Goal: Download file/media

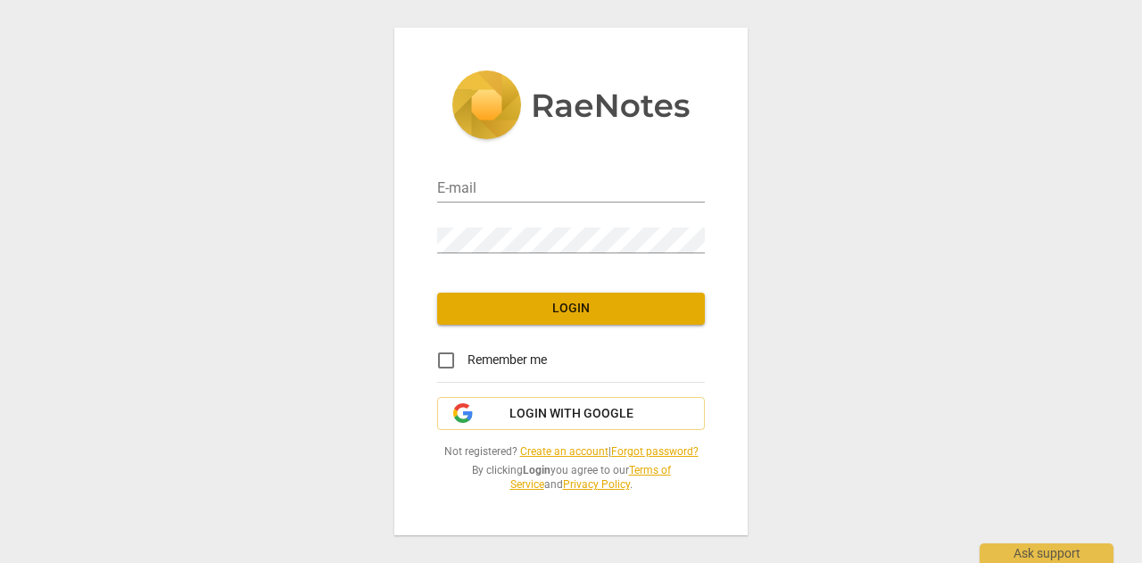
type input "[PERSON_NAME][EMAIL_ADDRESS][DOMAIN_NAME]"
click at [580, 320] on button "Login" at bounding box center [571, 309] width 268 height 32
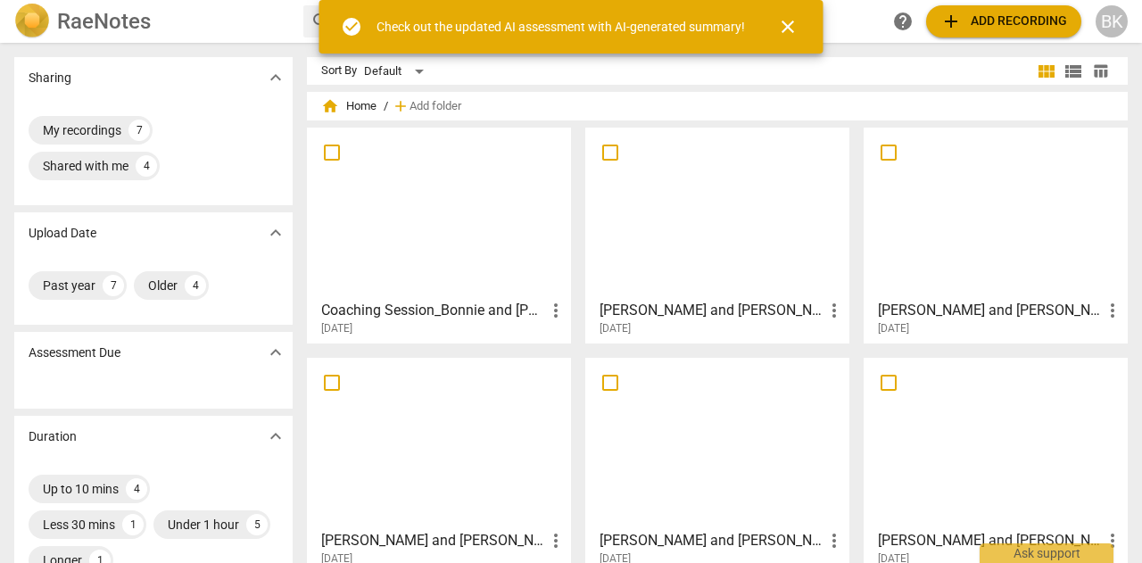
click at [450, 308] on h3 "Coaching Session_Bonnie and [PERSON_NAME] - Made with [PERSON_NAME]" at bounding box center [433, 310] width 224 height 21
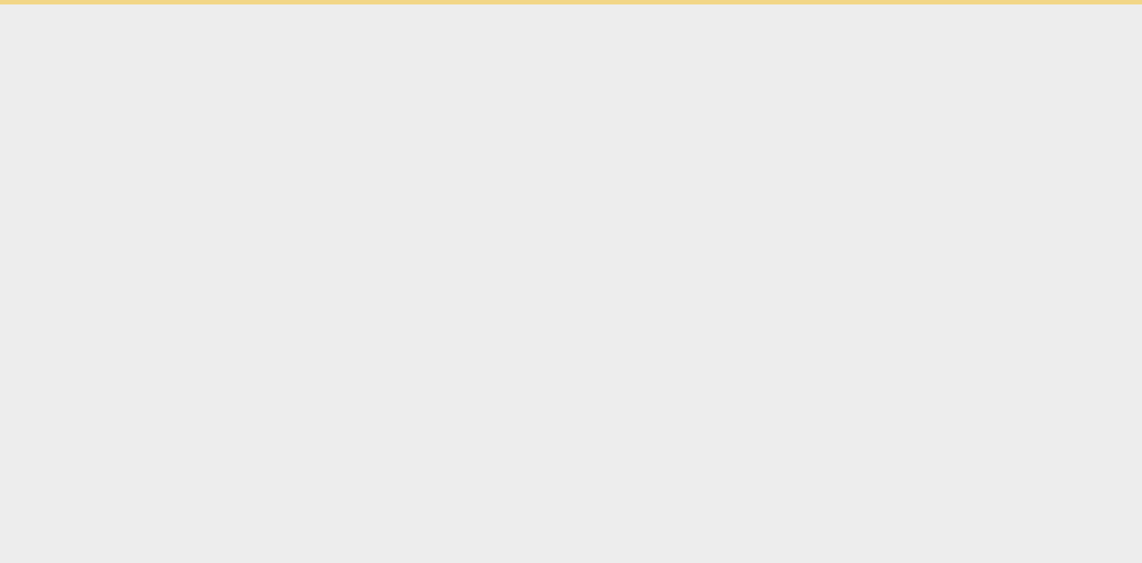
click at [450, 4] on html "check_circle Check out the updated AI assessment with AI-generated summary! clo…" at bounding box center [571, 2] width 1142 height 4
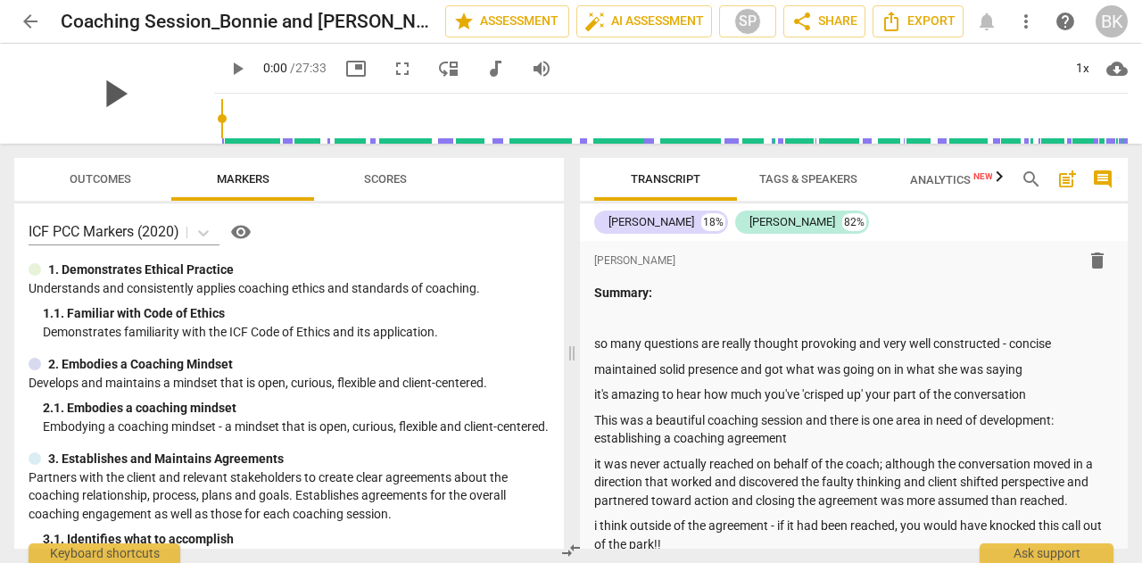
click at [102, 99] on span "play_arrow" at bounding box center [114, 93] width 46 height 46
click at [227, 69] on span "pause" at bounding box center [237, 68] width 21 height 21
drag, startPoint x: 208, startPoint y: 117, endPoint x: 950, endPoint y: 103, distance: 742.4
click at [1116, 123] on input "range" at bounding box center [674, 118] width 906 height 57
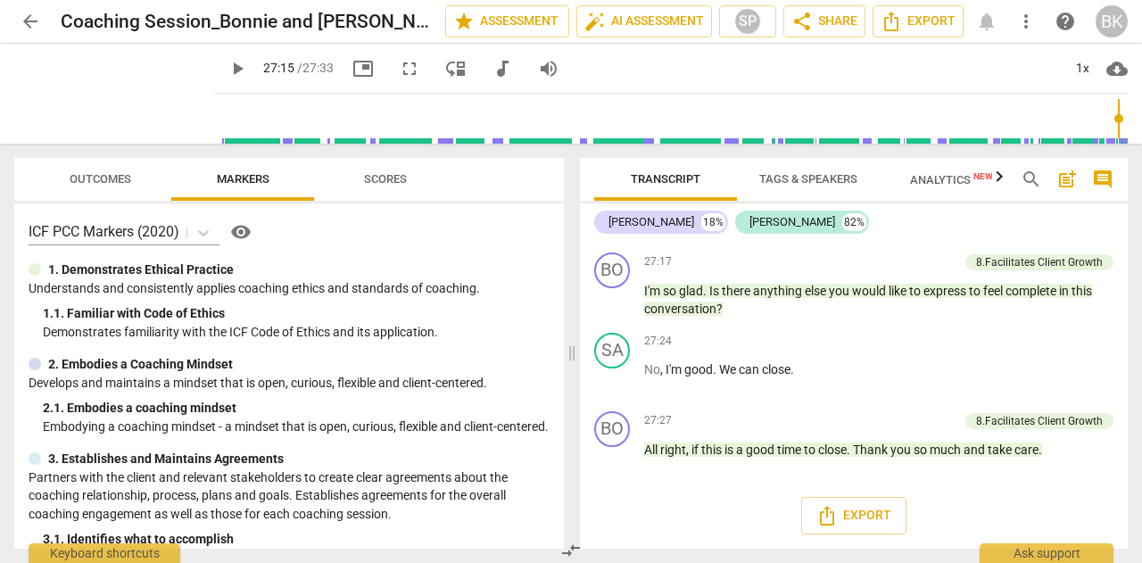
drag, startPoint x: 223, startPoint y: 63, endPoint x: 238, endPoint y: 79, distance: 22.1
click at [227, 63] on span "play_arrow" at bounding box center [237, 68] width 21 height 21
type input "1653"
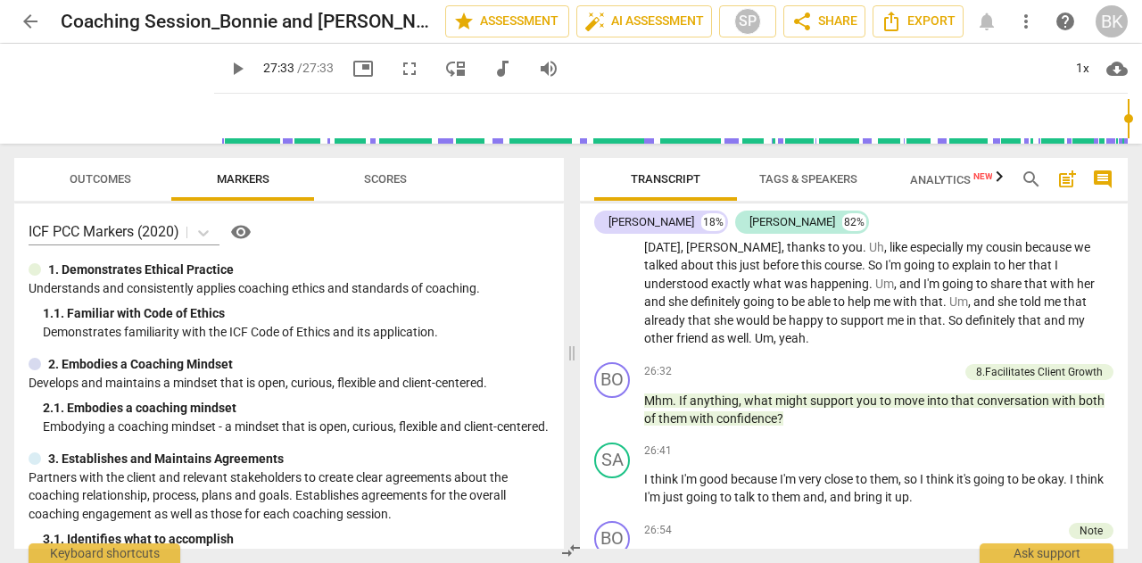
scroll to position [6208, 0]
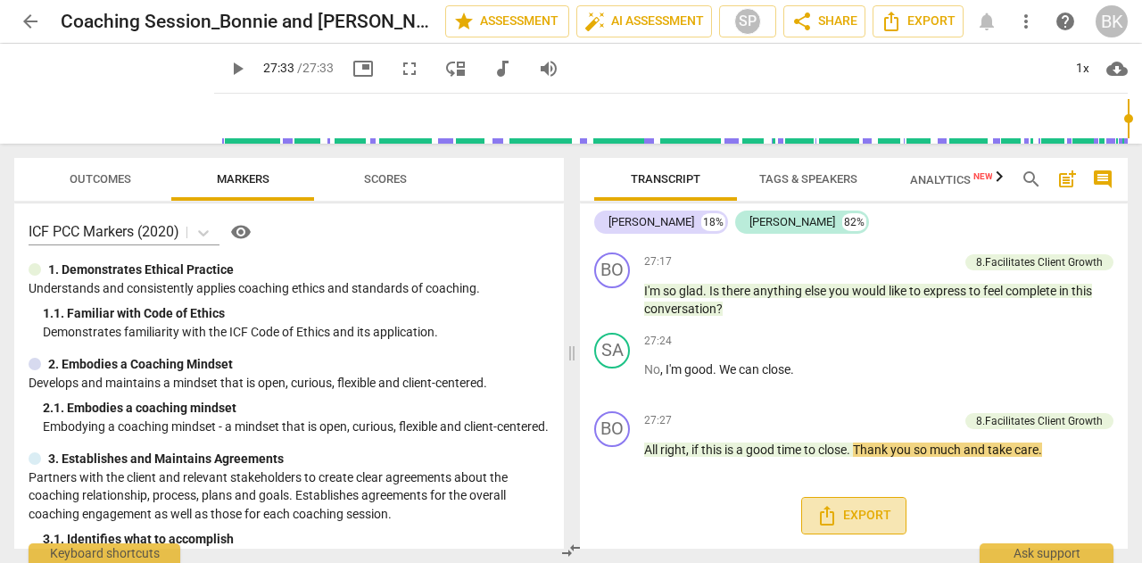
click at [875, 503] on button "Export" at bounding box center [853, 515] width 105 height 37
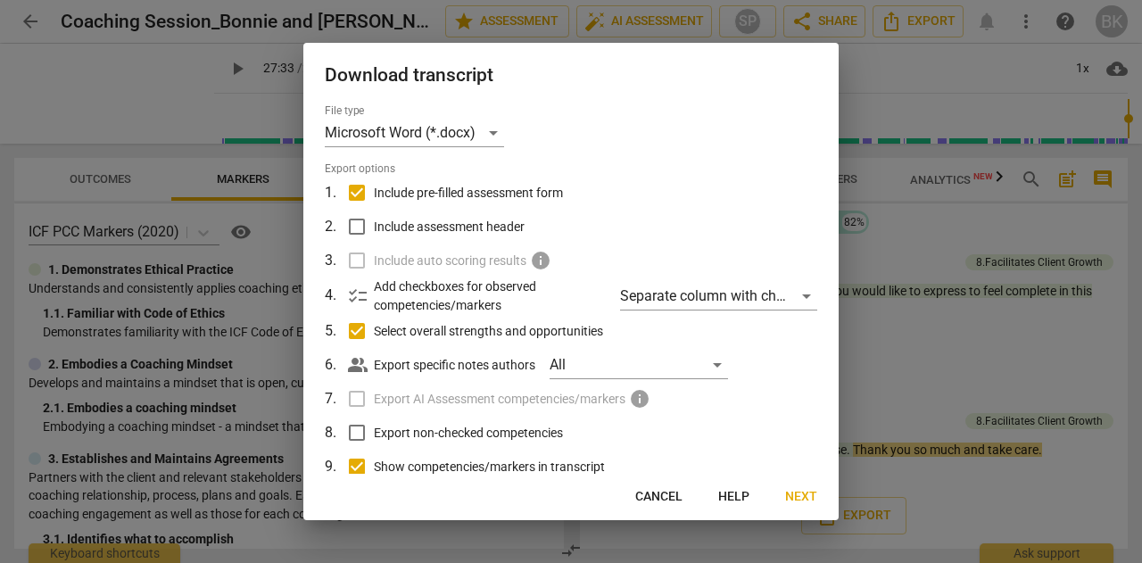
click at [808, 494] on span "Next" at bounding box center [801, 497] width 32 height 18
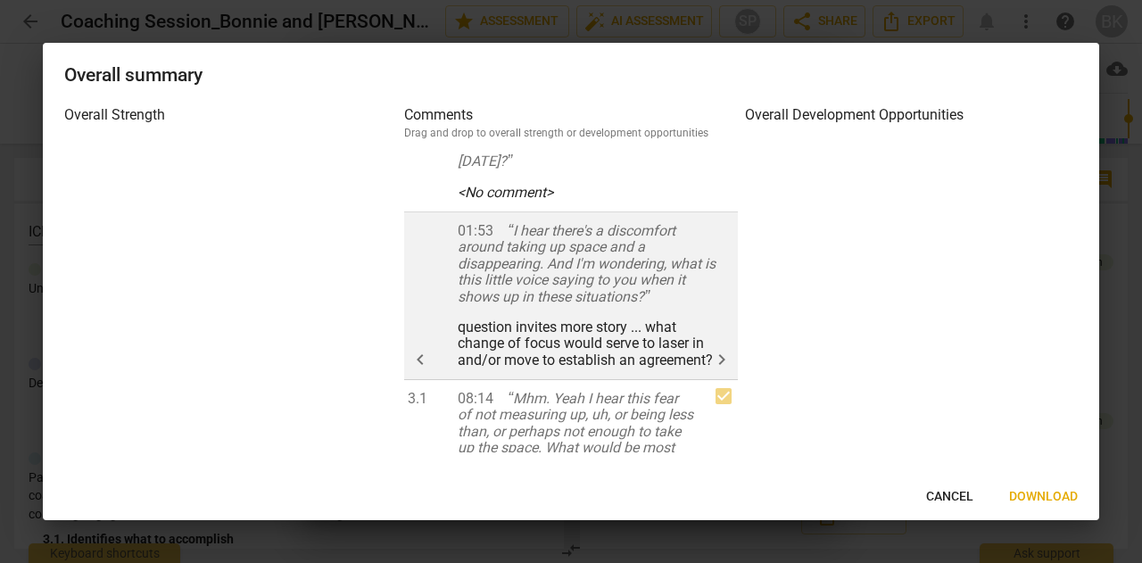
scroll to position [89, 0]
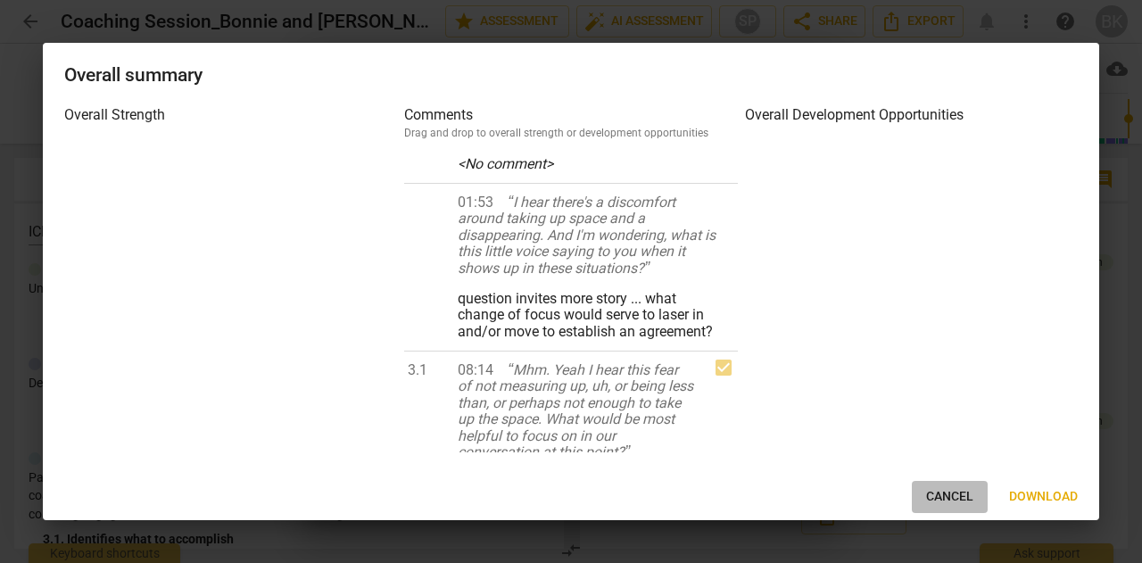
click at [944, 501] on span "Cancel" at bounding box center [949, 497] width 47 height 18
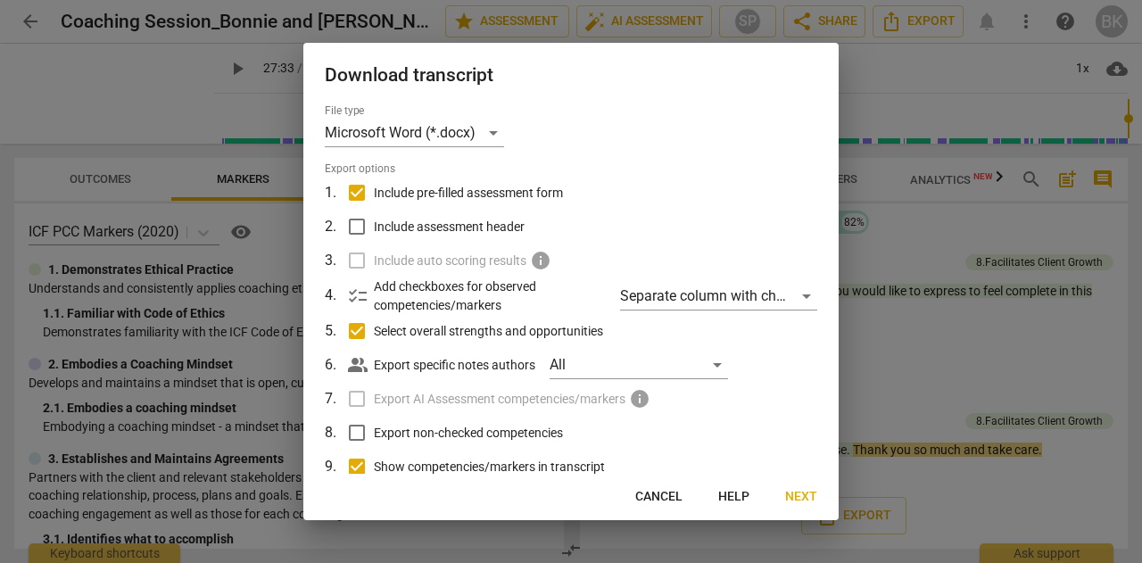
click at [359, 335] on input "Select overall strengths and opportunities" at bounding box center [357, 331] width 34 height 34
checkbox input "false"
click at [359, 183] on input "Include pre-filled assessment form" at bounding box center [357, 193] width 34 height 34
checkbox input "false"
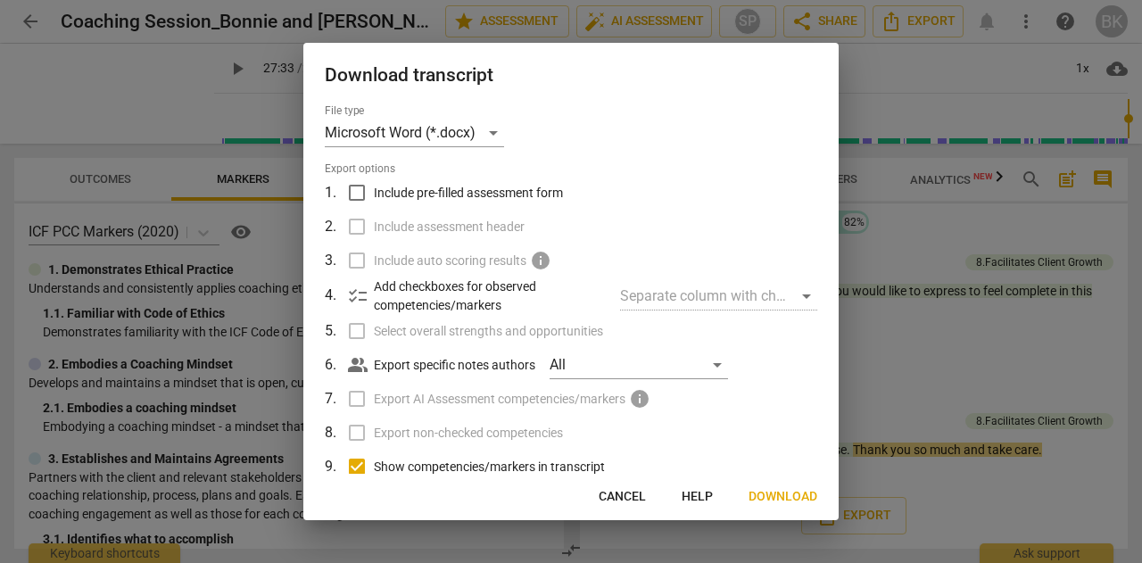
click at [357, 469] on input "Show competencies/markers in transcript" at bounding box center [357, 467] width 34 height 34
checkbox input "false"
click at [798, 501] on span "Download" at bounding box center [783, 497] width 69 height 18
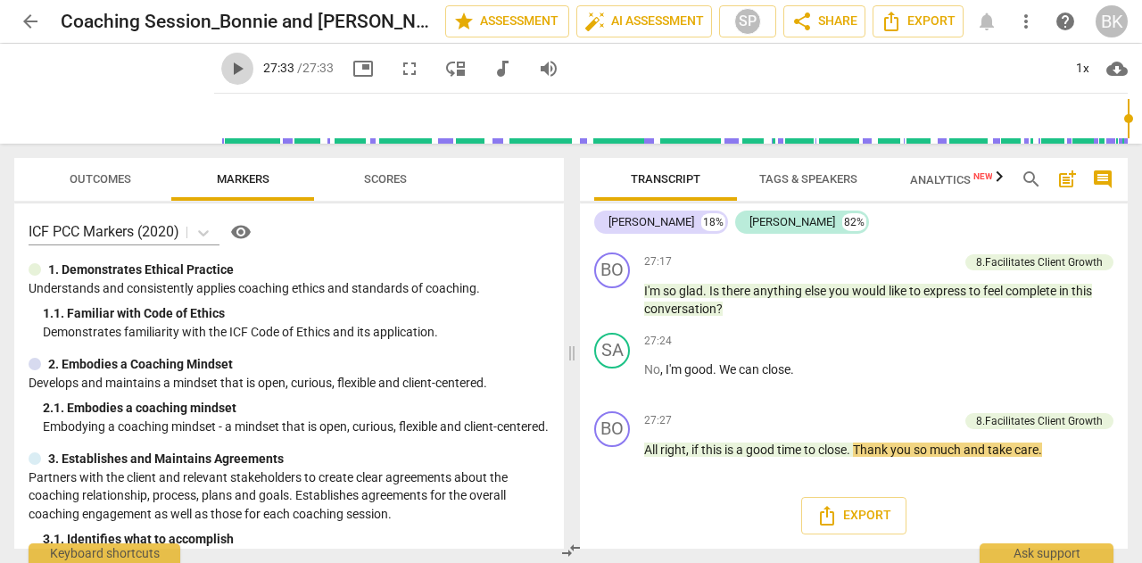
click at [227, 63] on span "play_arrow" at bounding box center [237, 68] width 21 height 21
drag, startPoint x: 261, startPoint y: 115, endPoint x: 624, endPoint y: 104, distance: 363.3
click at [624, 104] on input "range" at bounding box center [674, 118] width 906 height 57
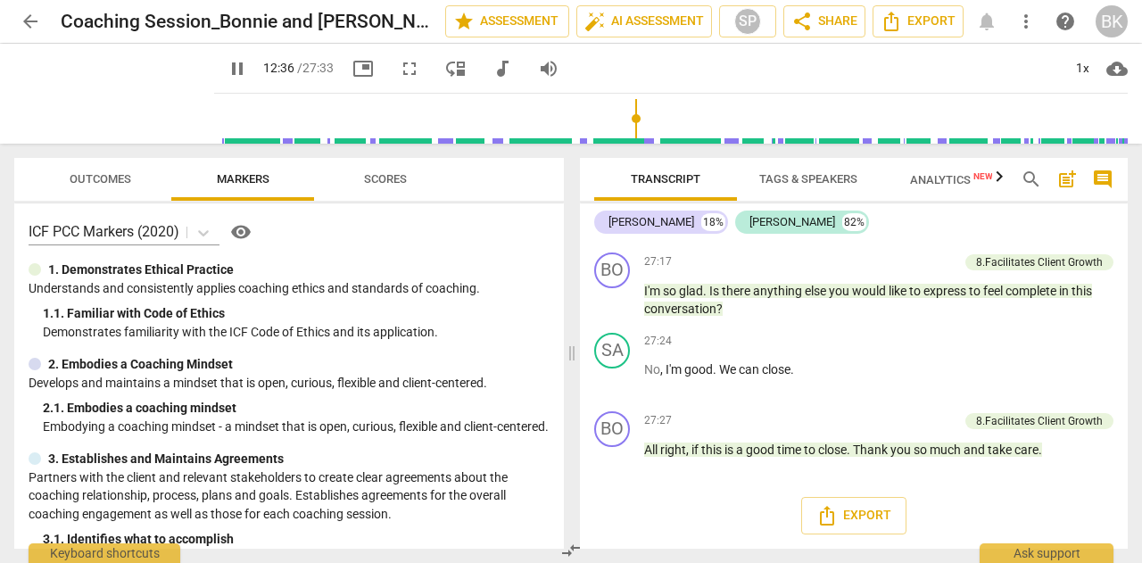
scroll to position [2735, 0]
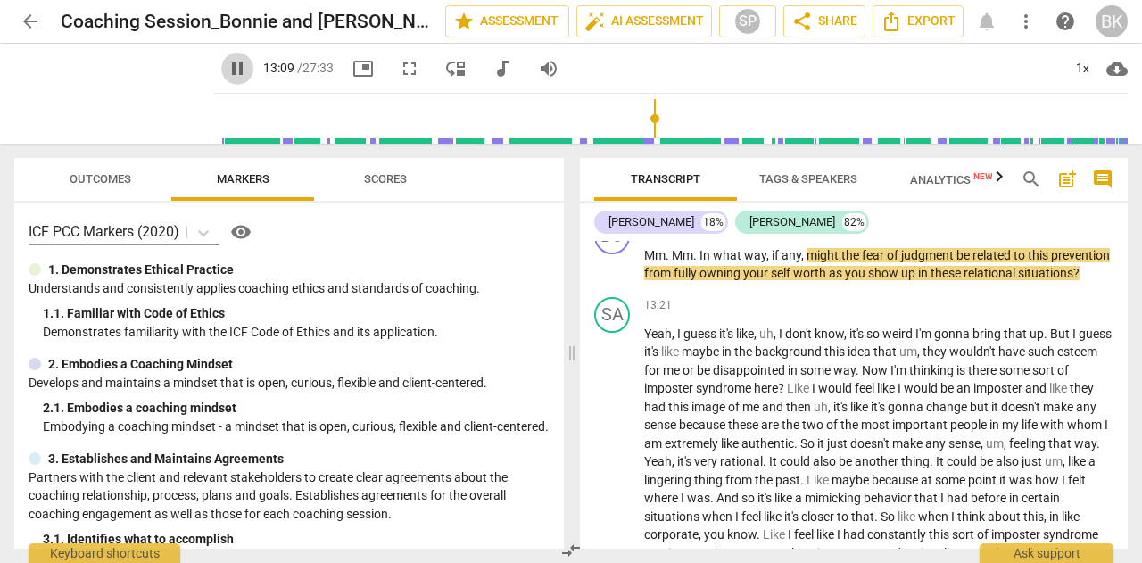
click at [227, 62] on span "pause" at bounding box center [237, 68] width 21 height 21
type input "789"
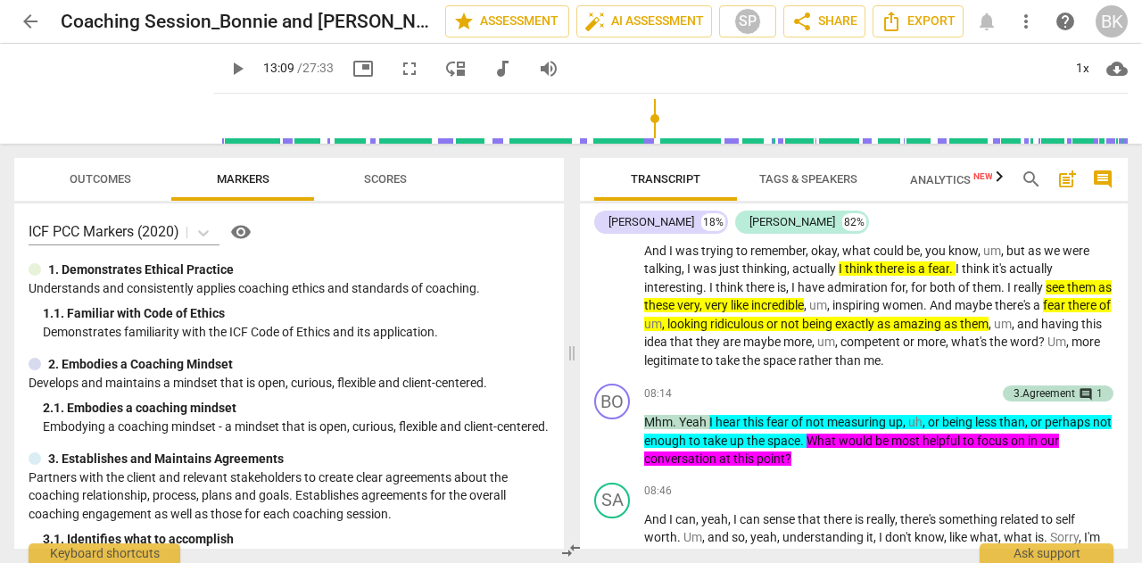
scroll to position [1843, 0]
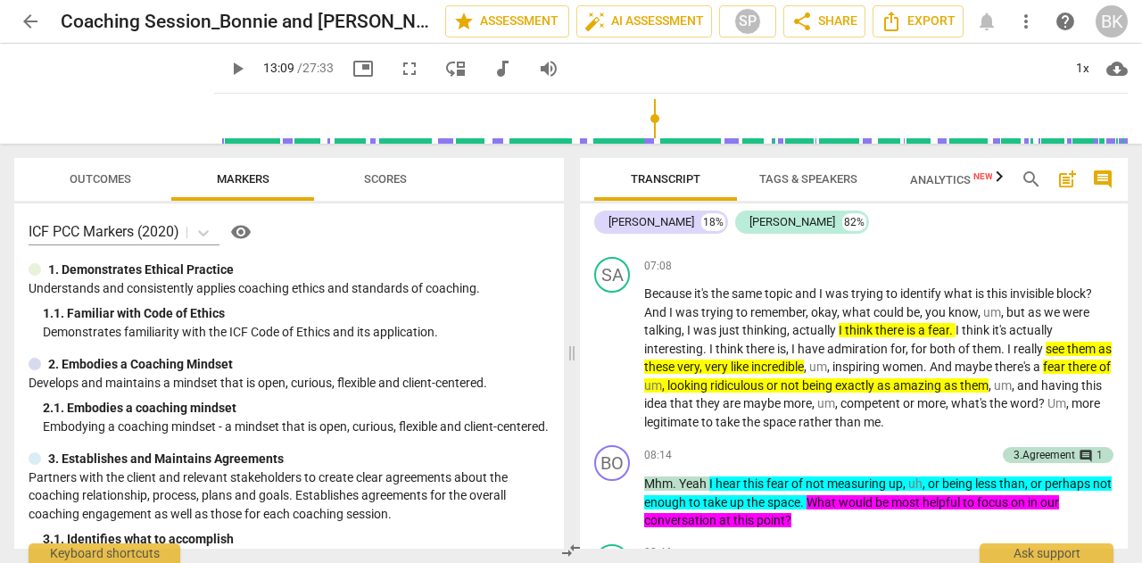
click at [1125, 68] on span "cloud_download" at bounding box center [1116, 68] width 21 height 21
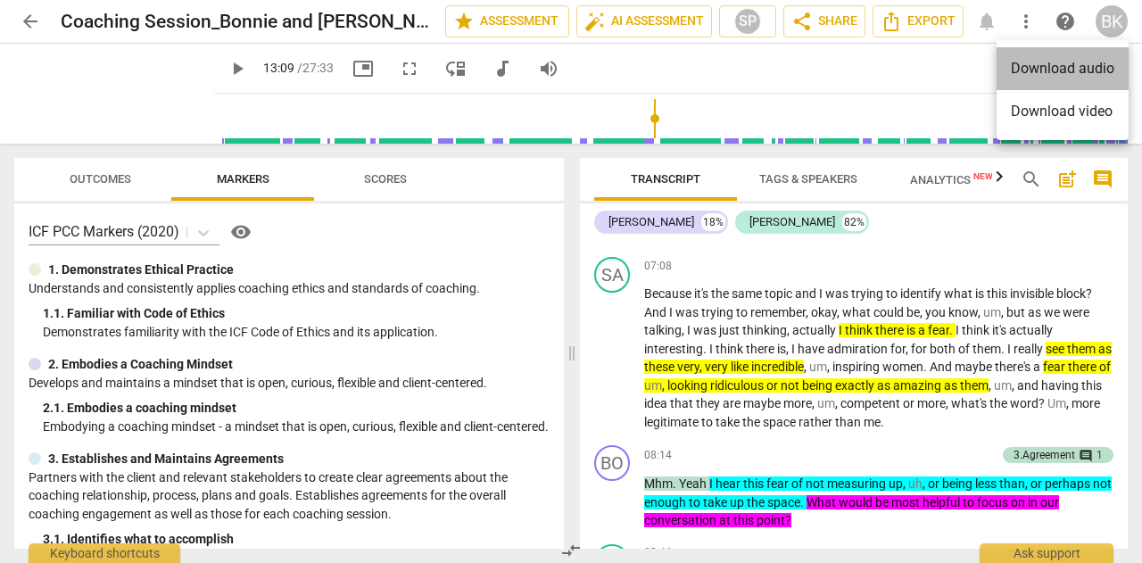
click at [1097, 66] on li "Download audio" at bounding box center [1063, 68] width 132 height 43
